Goal: Obtain resource: Obtain resource

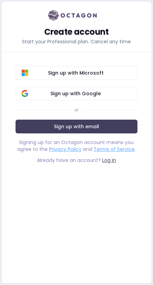
click at [107, 98] on button "Sign up with Google" at bounding box center [76, 94] width 122 height 14
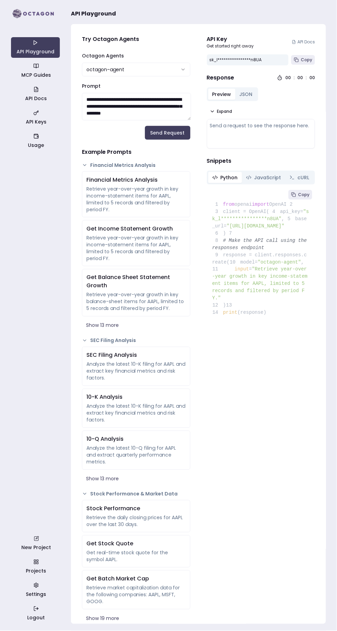
click at [313, 213] on pre "**********" at bounding box center [261, 254] width 108 height 135
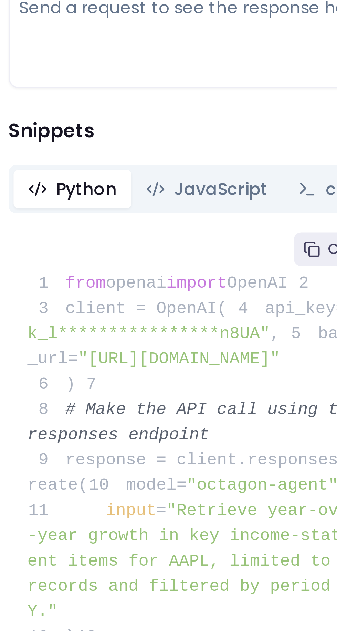
scroll to position [67, 0]
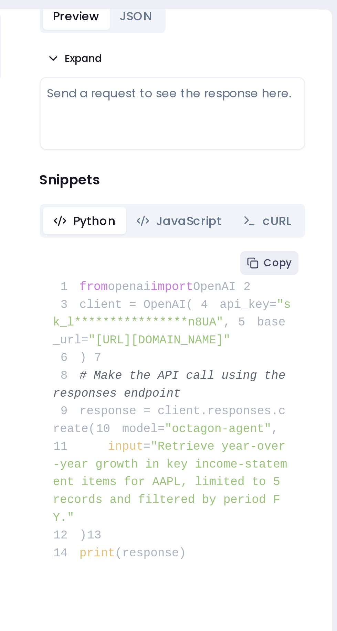
click at [298, 124] on button "Copy" at bounding box center [301, 128] width 24 height 10
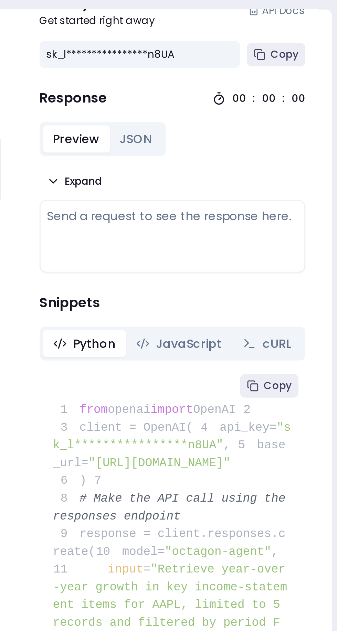
scroll to position [0, 0]
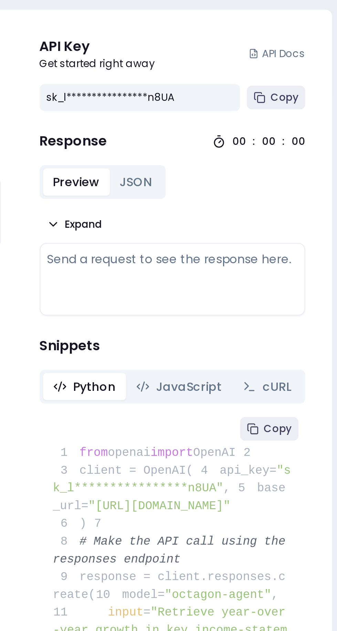
click at [304, 58] on span "Copy" at bounding box center [306, 60] width 11 height 6
